Goal: Find contact information: Find contact information

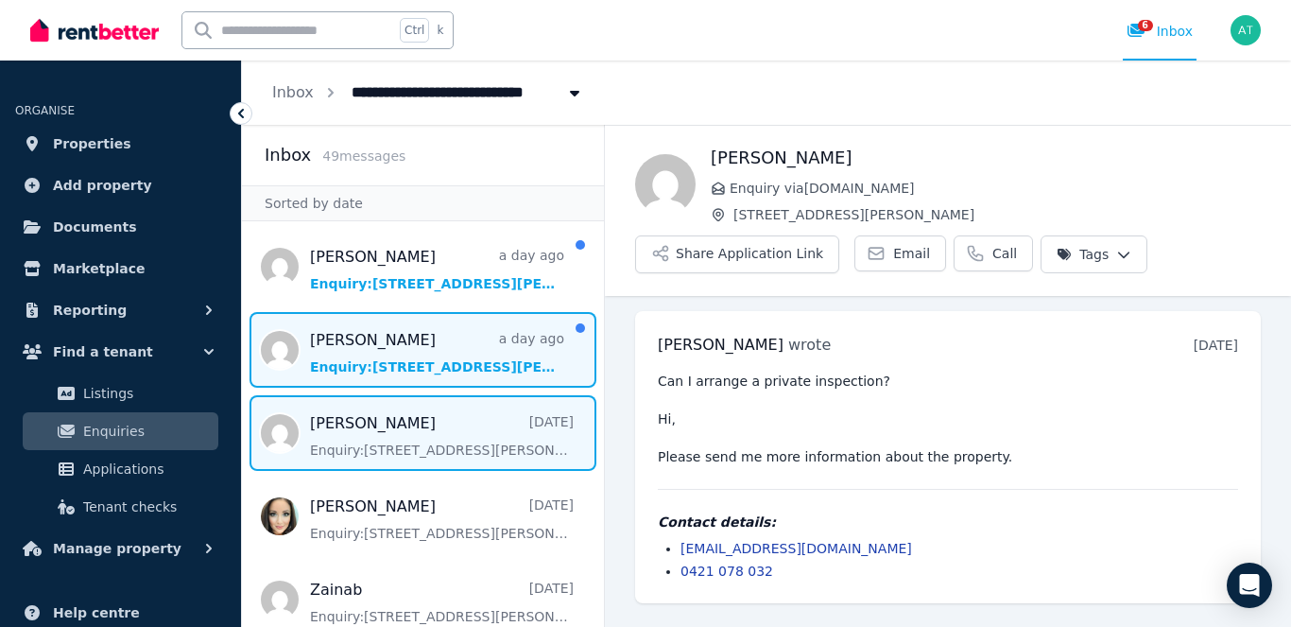
click at [381, 341] on span "Message list" at bounding box center [423, 350] width 362 height 76
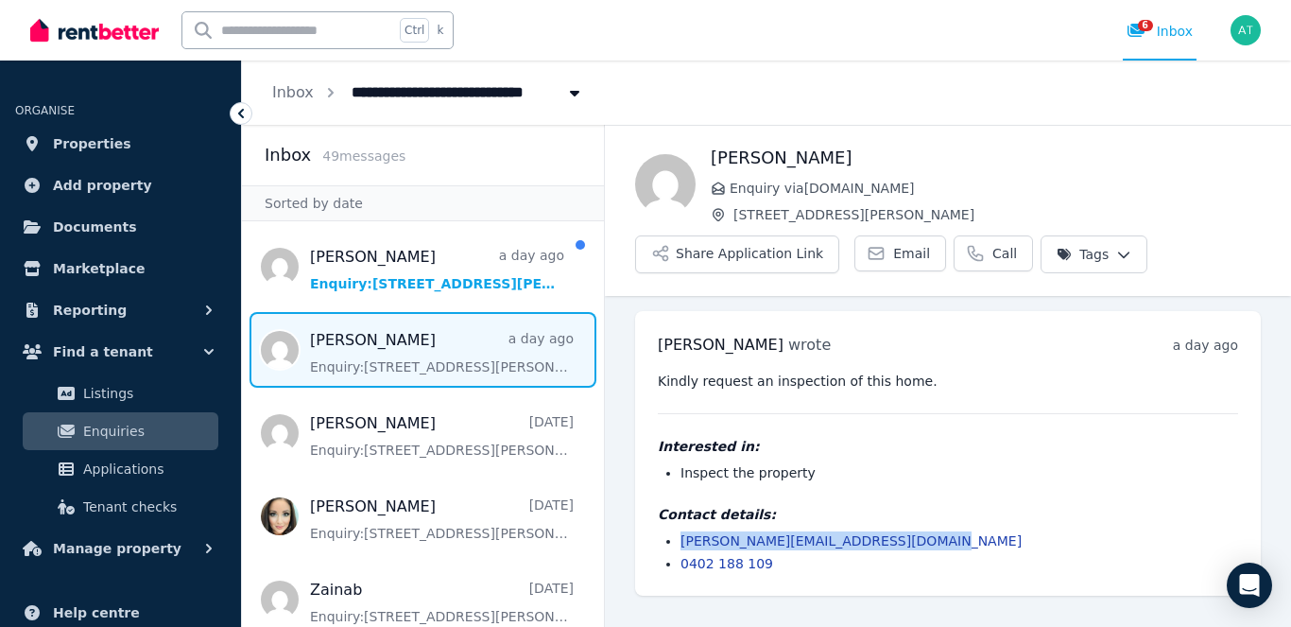
drag, startPoint x: 904, startPoint y: 540, endPoint x: 686, endPoint y: 541, distance: 218.3
click at [686, 541] on li "[PERSON_NAME][EMAIL_ADDRESS][DOMAIN_NAME]" at bounding box center [959, 540] width 558 height 19
copy link "[PERSON_NAME][EMAIL_ADDRESS][DOMAIN_NAME]"
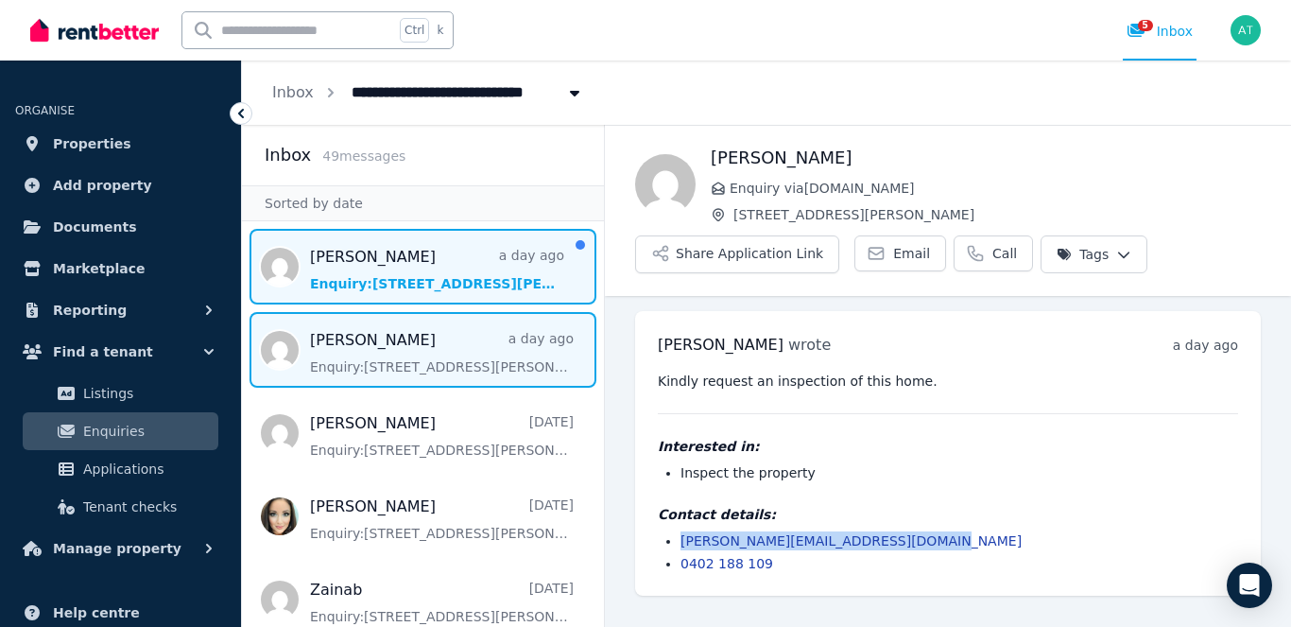
click at [361, 254] on span "Message list" at bounding box center [423, 267] width 362 height 76
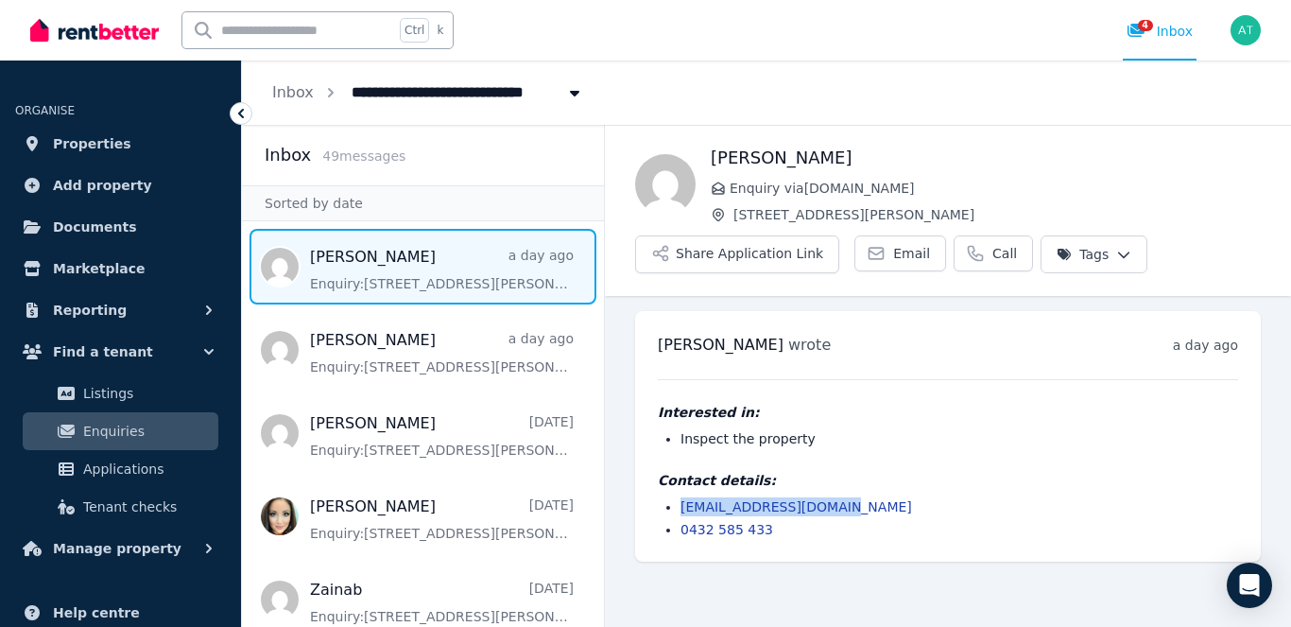
drag, startPoint x: 847, startPoint y: 507, endPoint x: 680, endPoint y: 514, distance: 166.4
click at [680, 514] on li "[EMAIL_ADDRESS][DOMAIN_NAME]" at bounding box center [959, 506] width 558 height 19
copy link "[EMAIL_ADDRESS][DOMAIN_NAME]"
